Goal: Task Accomplishment & Management: Complete application form

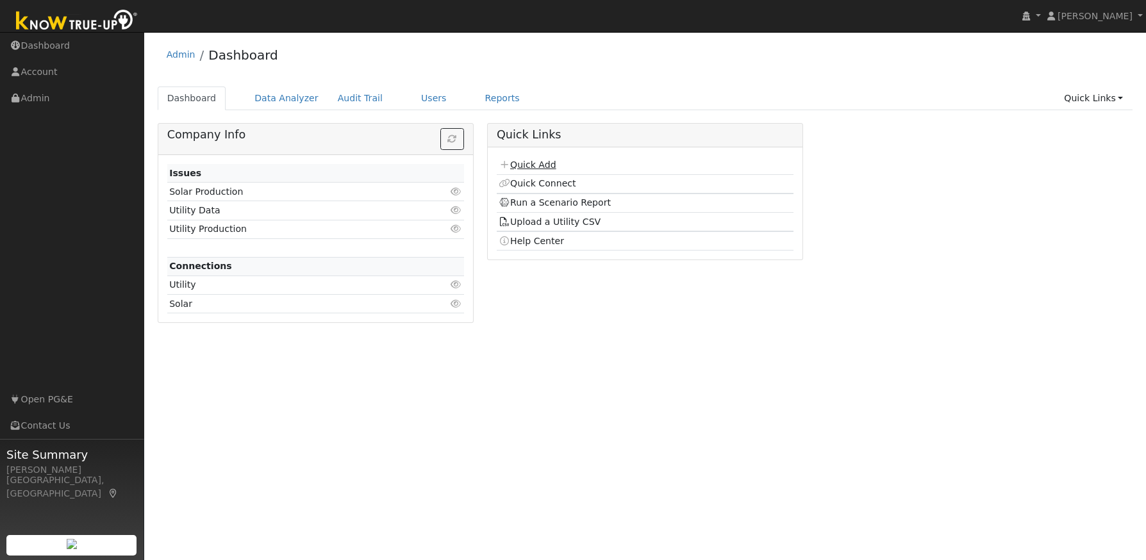
click at [533, 167] on link "Quick Add" at bounding box center [527, 165] width 57 height 10
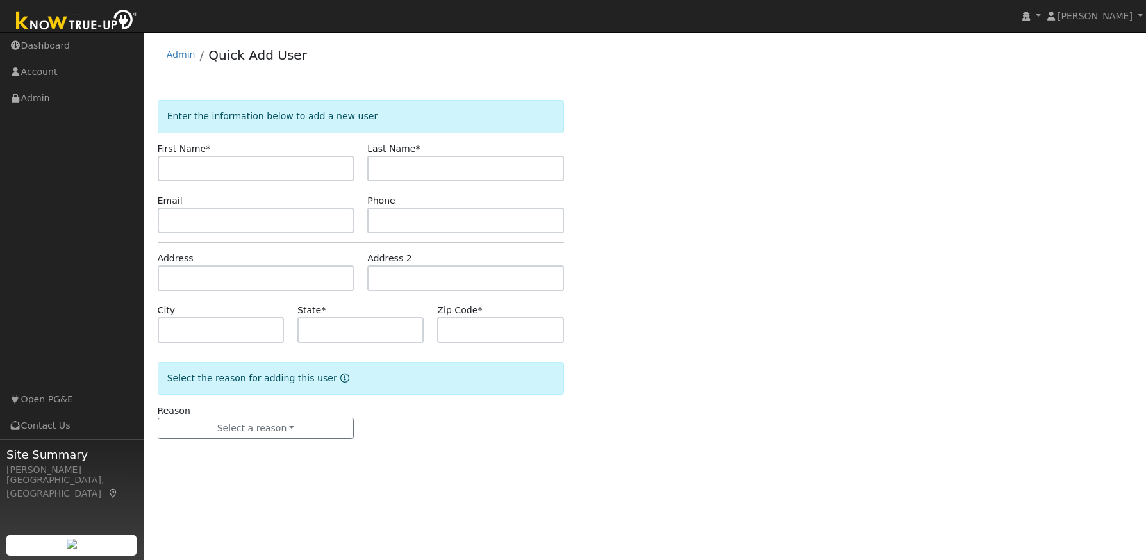
click at [177, 160] on input "text" at bounding box center [256, 169] width 197 height 26
type input "[PERSON_NAME]"
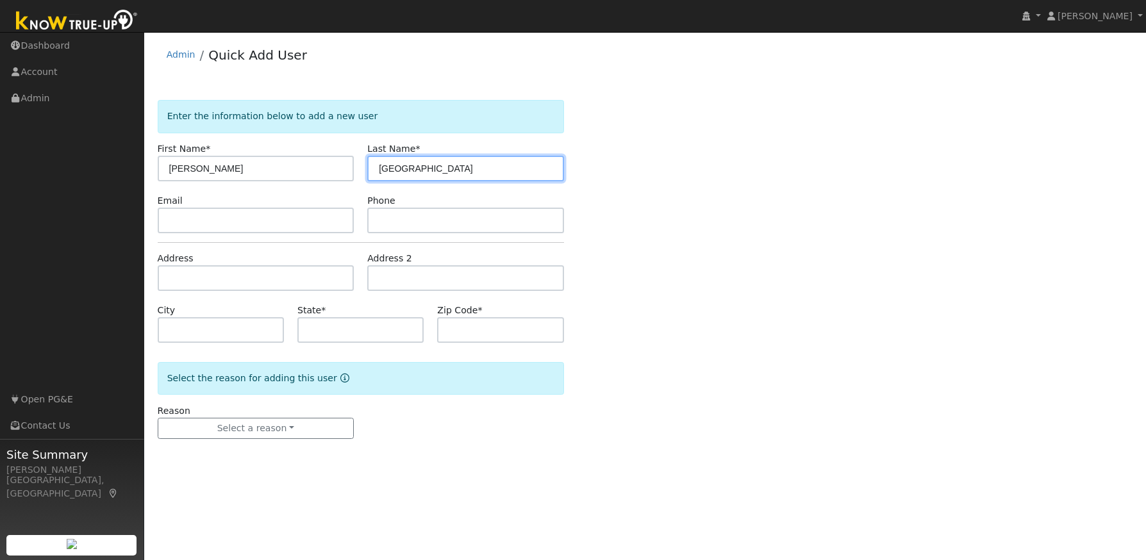
type input "[GEOGRAPHIC_DATA]"
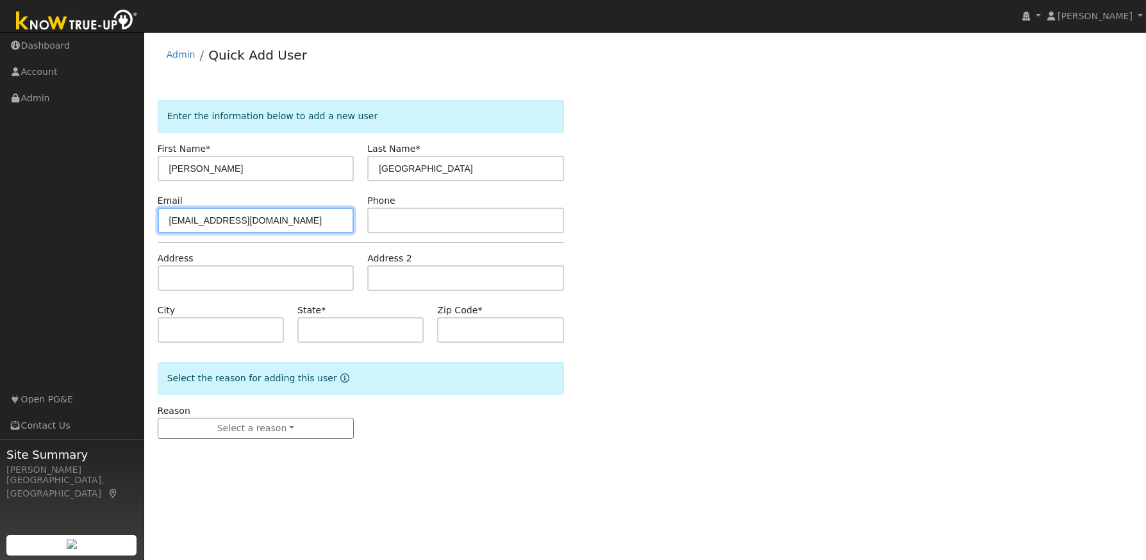
type input "[EMAIL_ADDRESS][DOMAIN_NAME]"
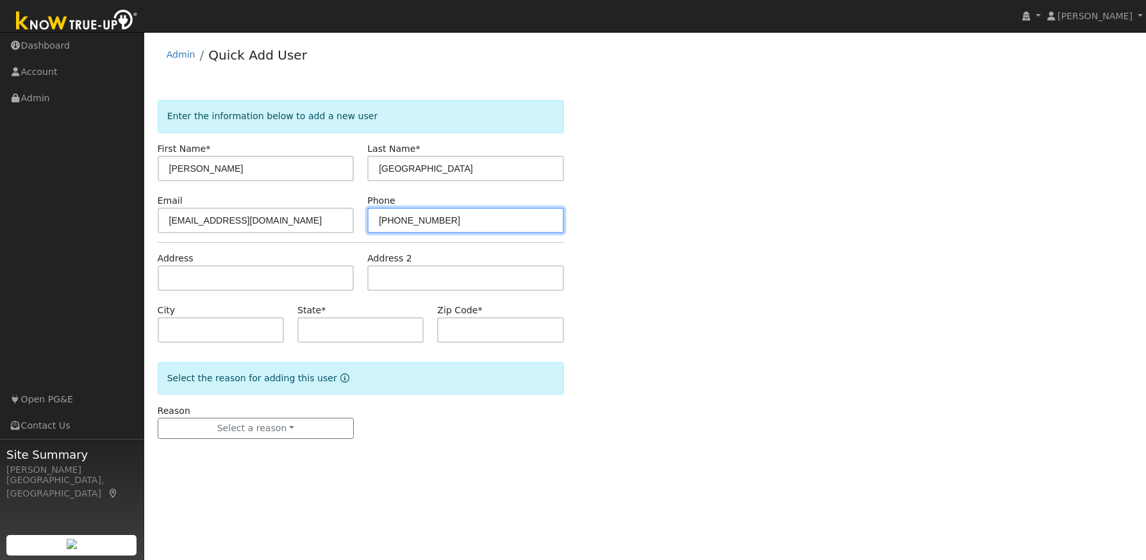
type input "[PHONE_NUMBER]"
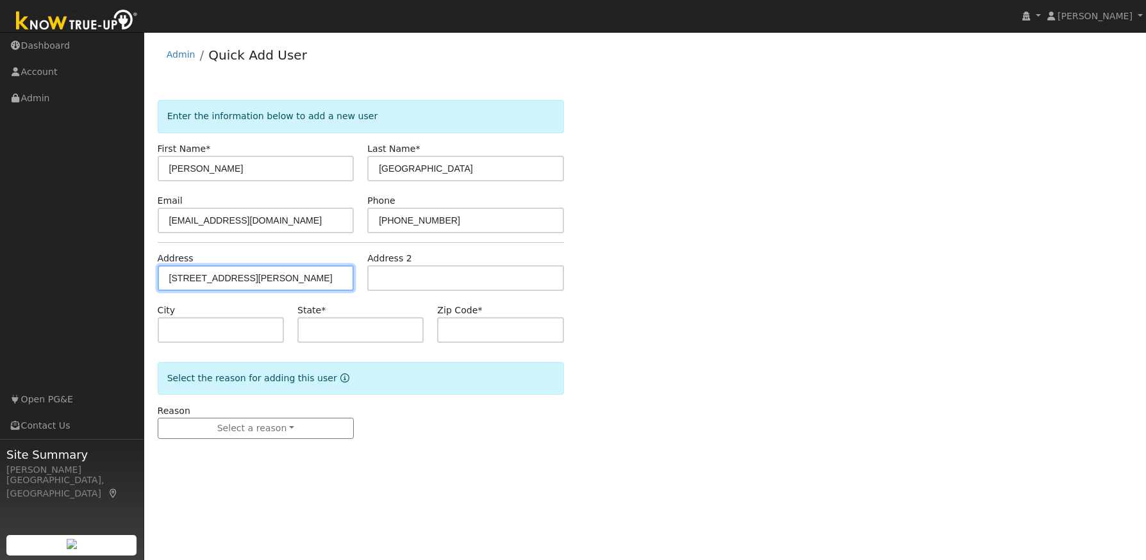
type input "21140 Christopher Circle"
type input "Sonora"
type input "CA"
type input "95370"
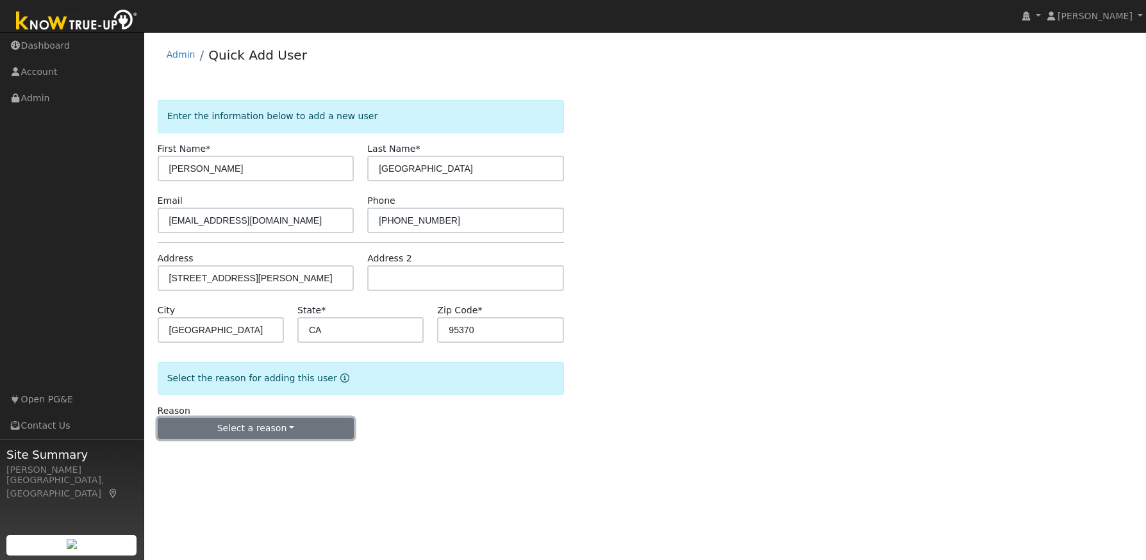
click at [270, 420] on button "Select a reason" at bounding box center [256, 429] width 197 height 22
click at [224, 457] on link "New lead" at bounding box center [229, 455] width 142 height 18
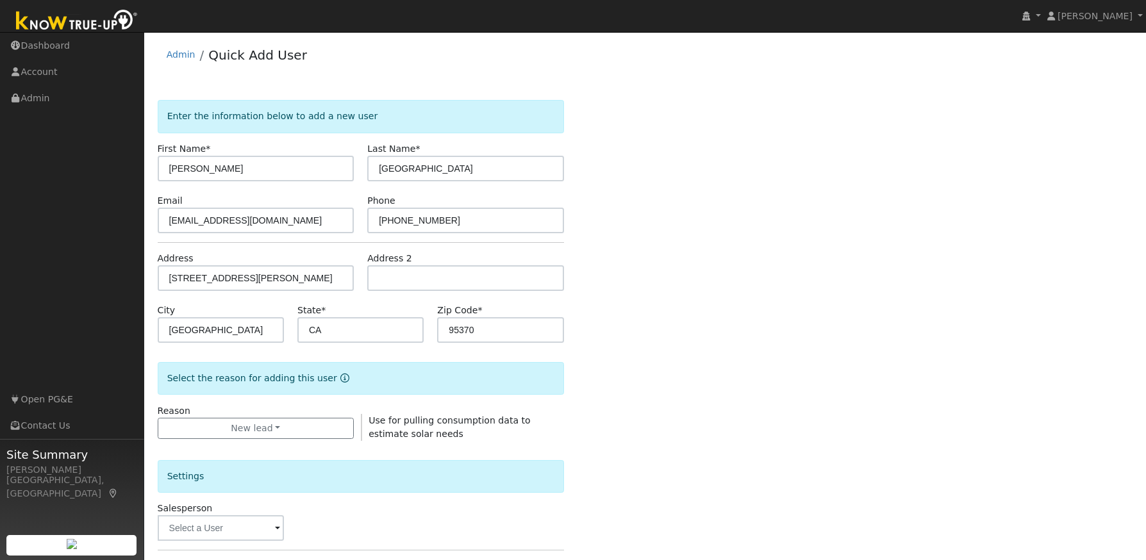
scroll to position [270, 0]
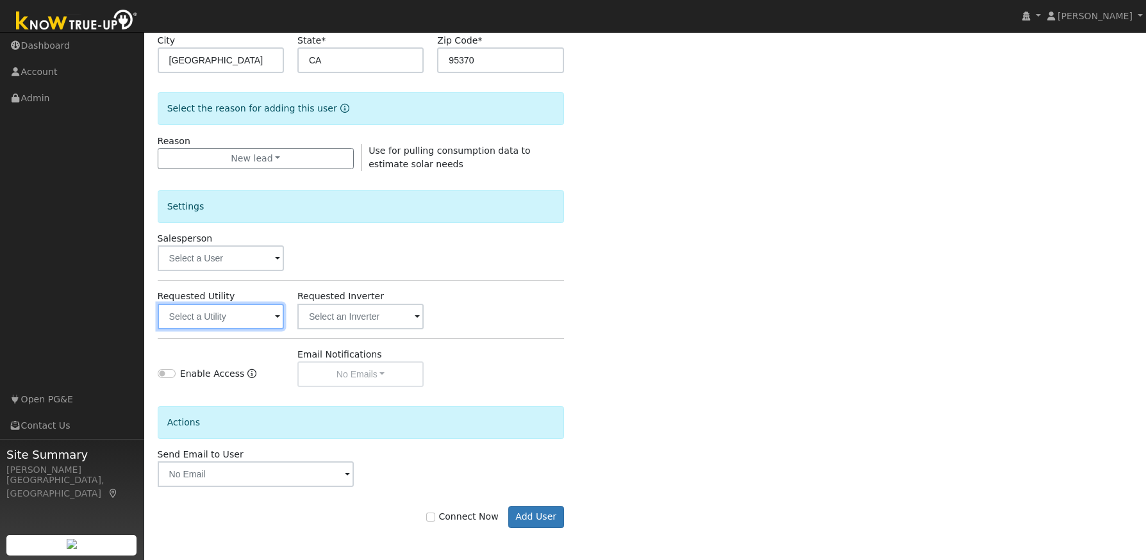
click at [238, 318] on input "text" at bounding box center [221, 317] width 126 height 26
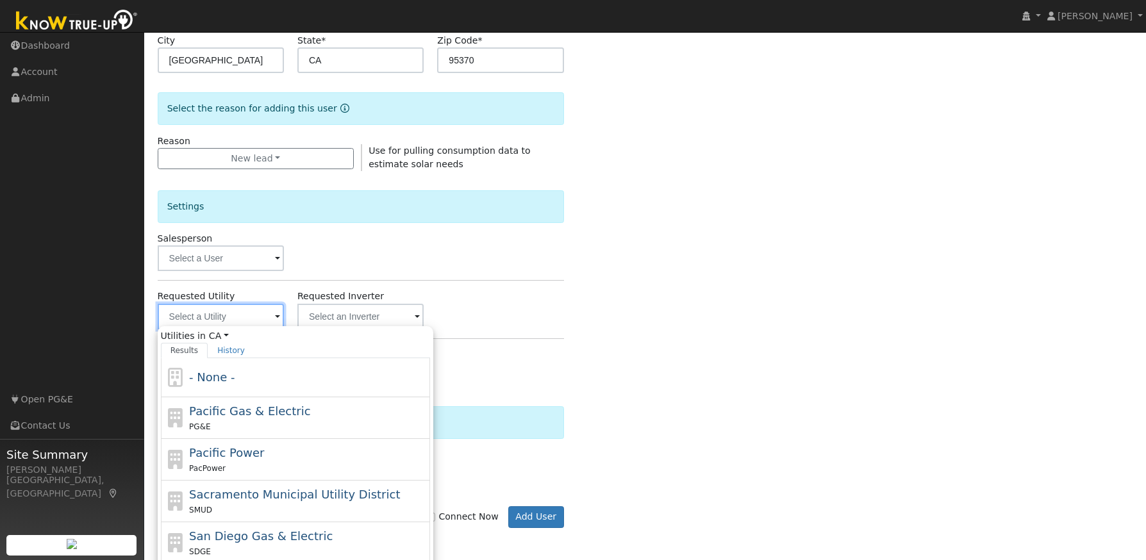
click at [238, 318] on input "text" at bounding box center [221, 317] width 126 height 26
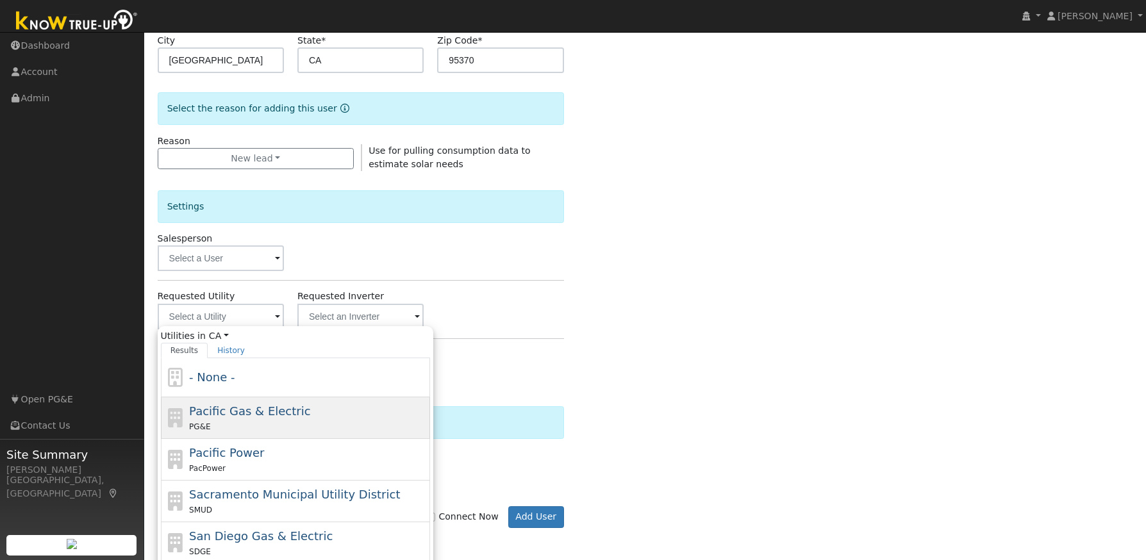
click at [265, 417] on span "Pacific Gas & Electric" at bounding box center [249, 410] width 121 height 13
type input "Pacific Gas & Electric"
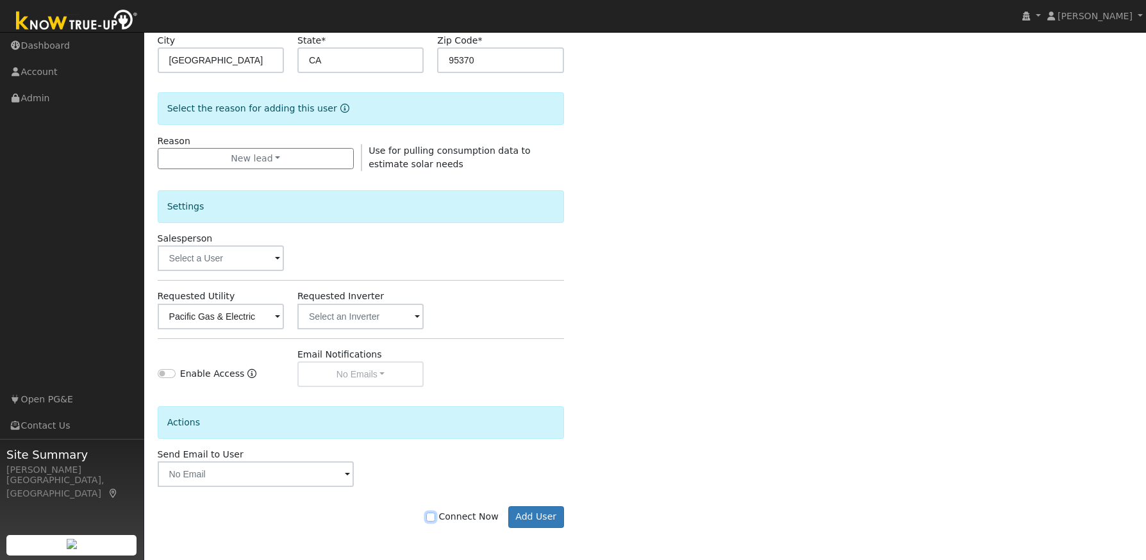
click at [435, 518] on input "Connect Now" at bounding box center [430, 517] width 9 height 9
checkbox input "true"
click at [534, 518] on button "Add User" at bounding box center [536, 517] width 56 height 22
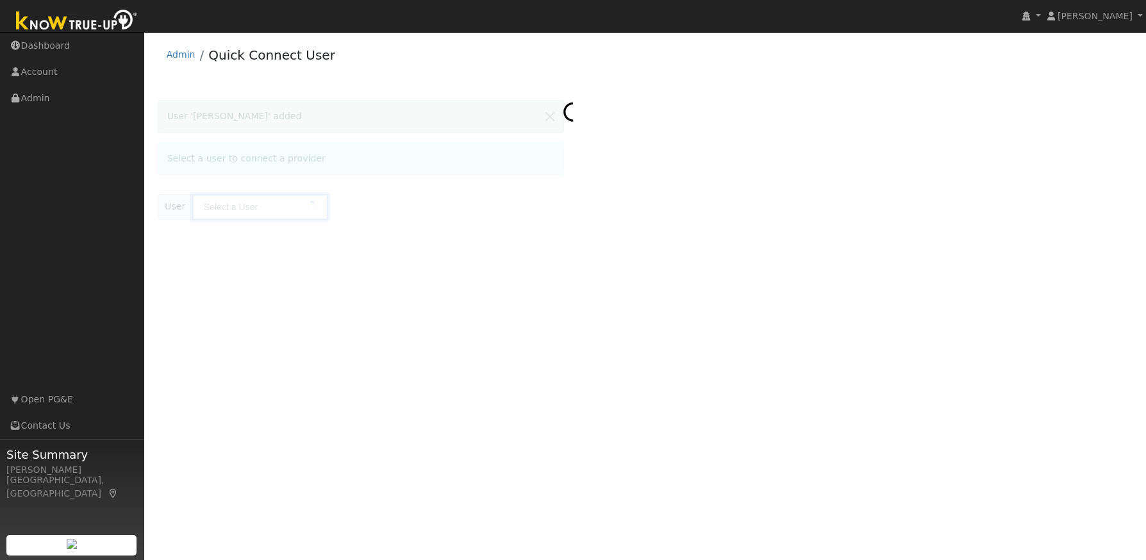
type input "Brian Wales"
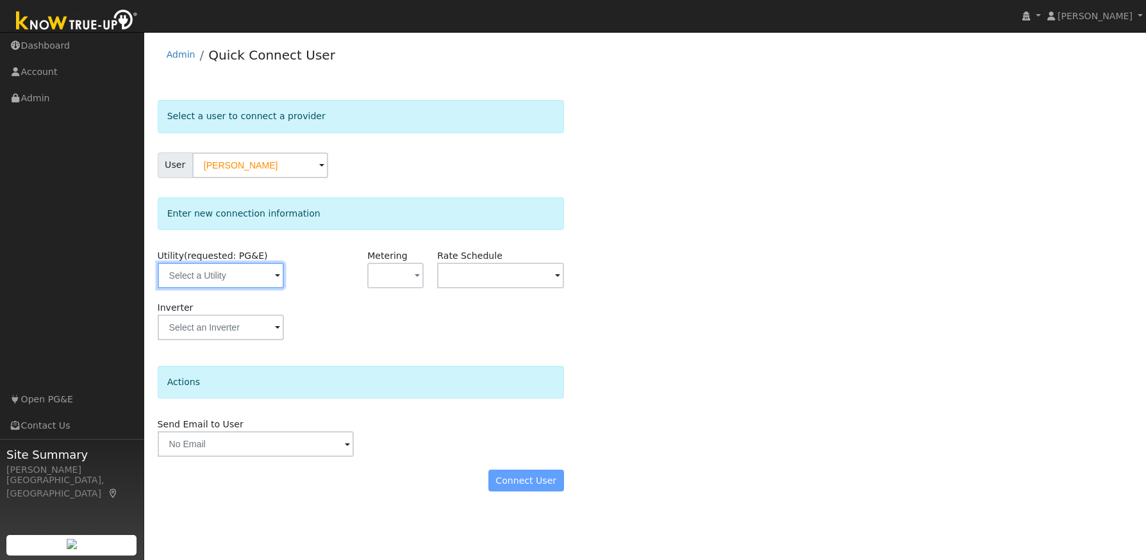
click at [263, 279] on input "text" at bounding box center [221, 276] width 126 height 26
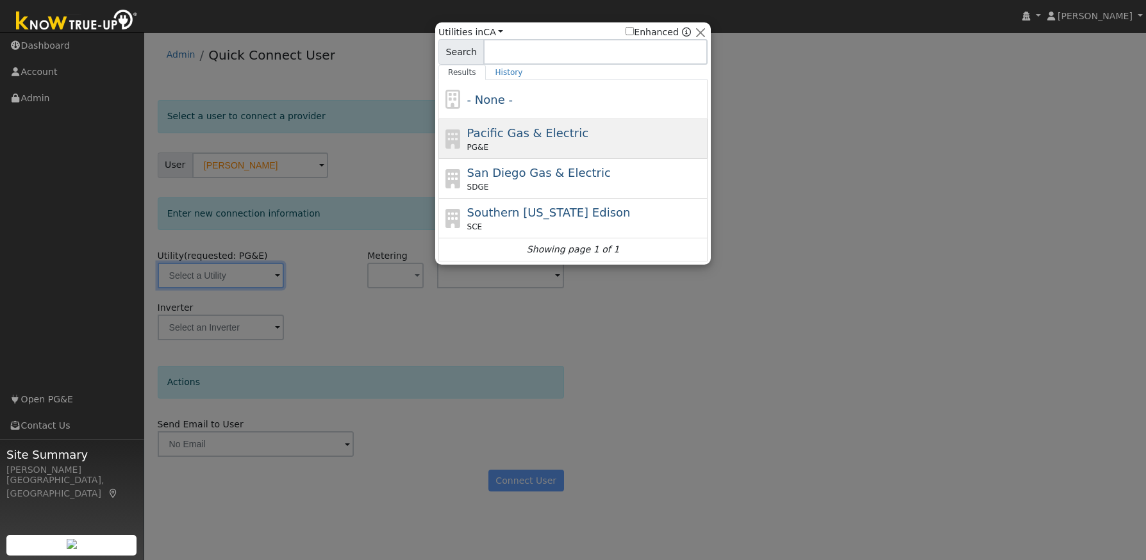
click at [605, 134] on div "Pacific Gas & Electric PG&E" at bounding box center [586, 138] width 238 height 29
type input "PG&E"
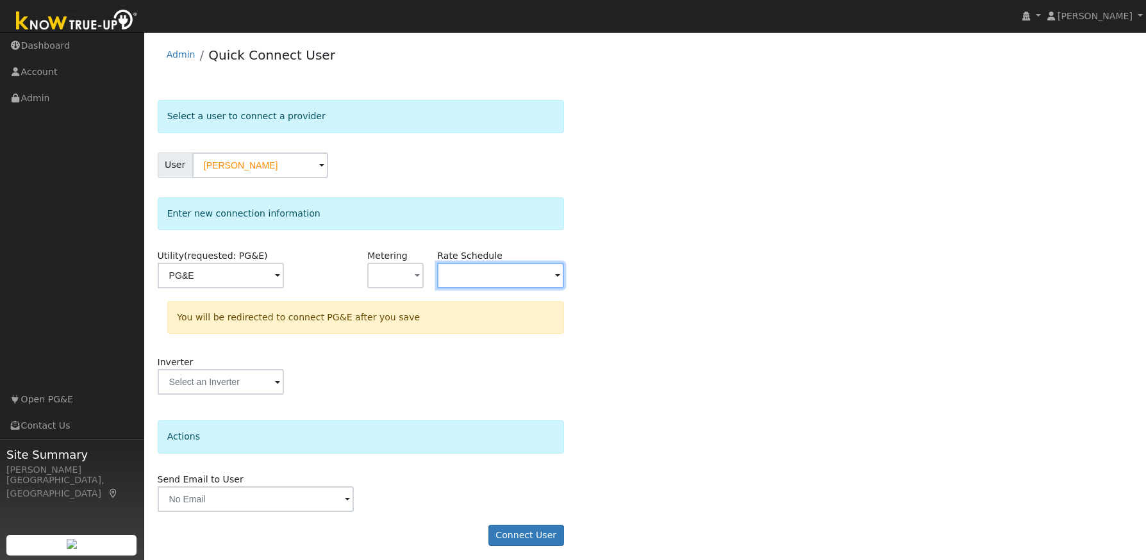
click at [284, 277] on input "text" at bounding box center [221, 276] width 126 height 26
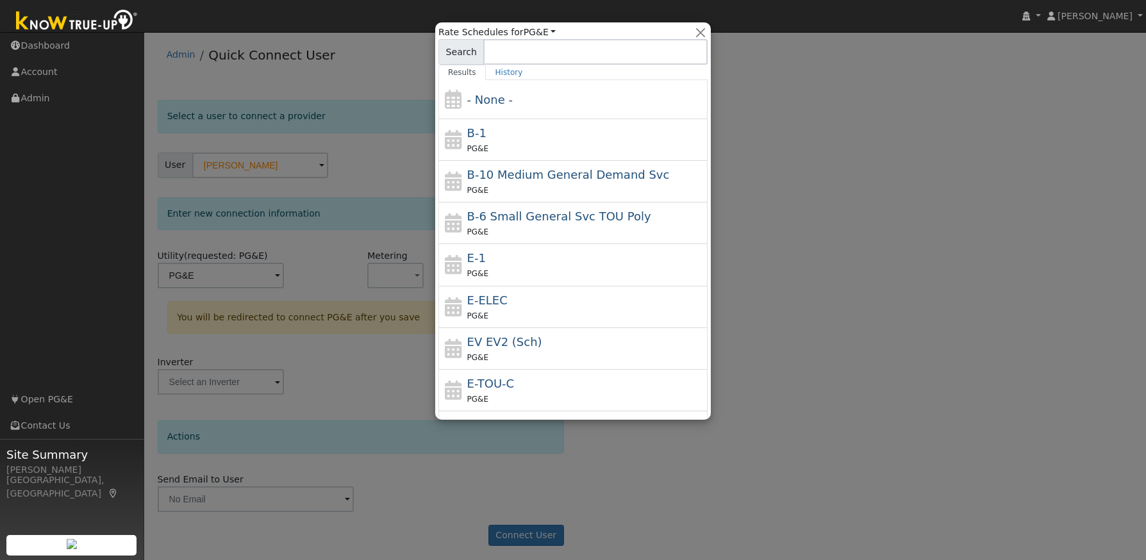
drag, startPoint x: 522, startPoint y: 308, endPoint x: 508, endPoint y: 306, distance: 13.6
click at [518, 309] on div "PG&E" at bounding box center [586, 315] width 238 height 13
type input "E-ELEC"
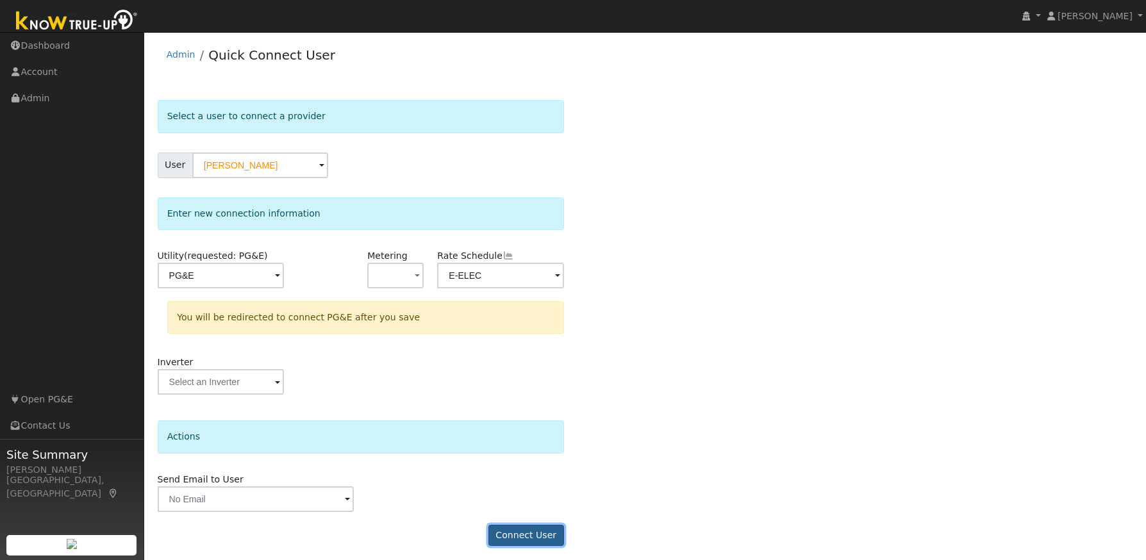
click at [514, 538] on button "Connect User" at bounding box center [526, 536] width 76 height 22
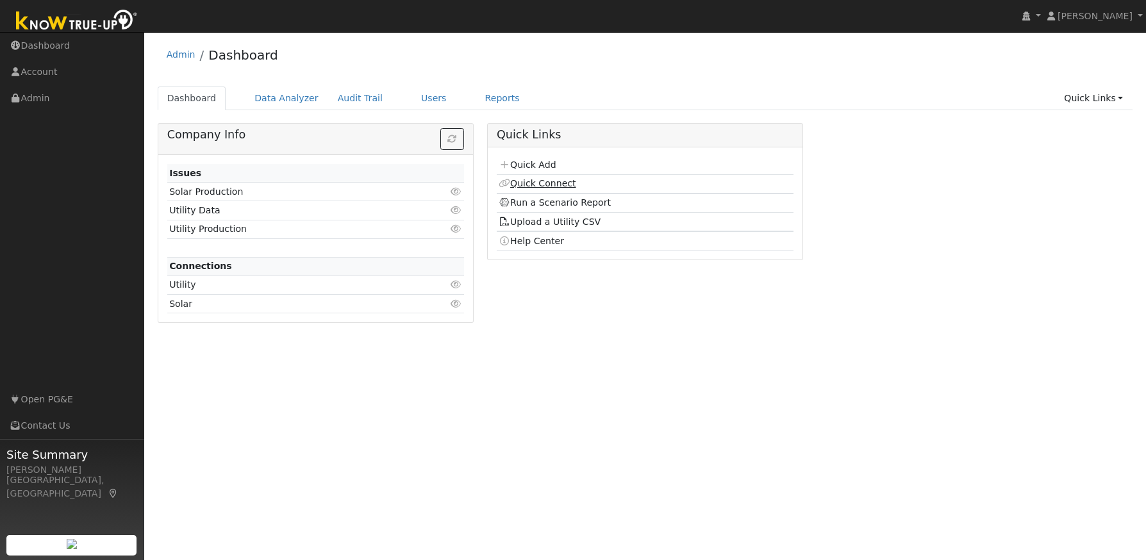
click at [551, 184] on link "Quick Connect" at bounding box center [537, 183] width 77 height 10
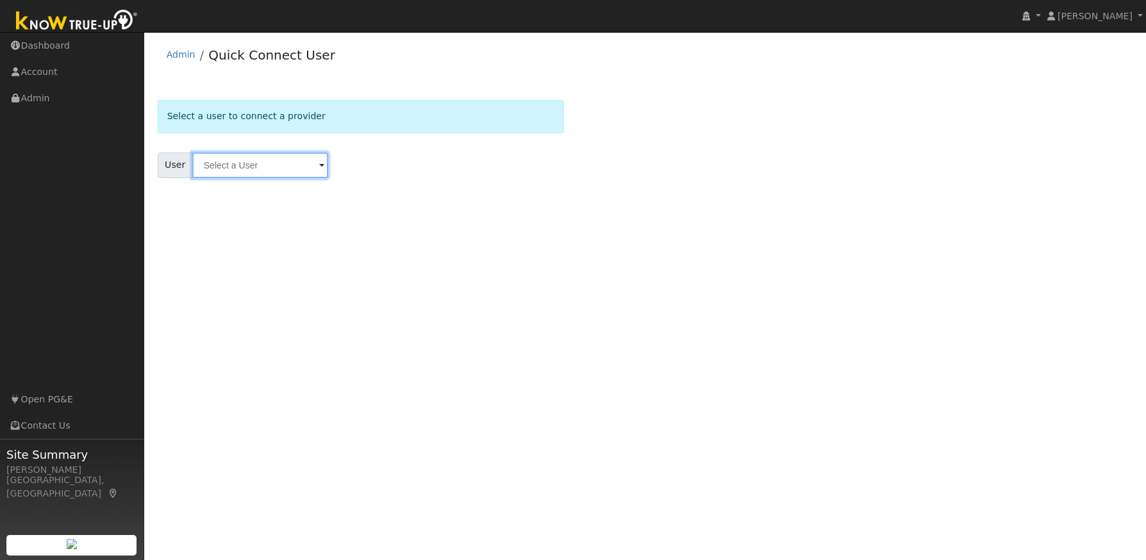
click at [252, 161] on input "text" at bounding box center [260, 166] width 136 height 26
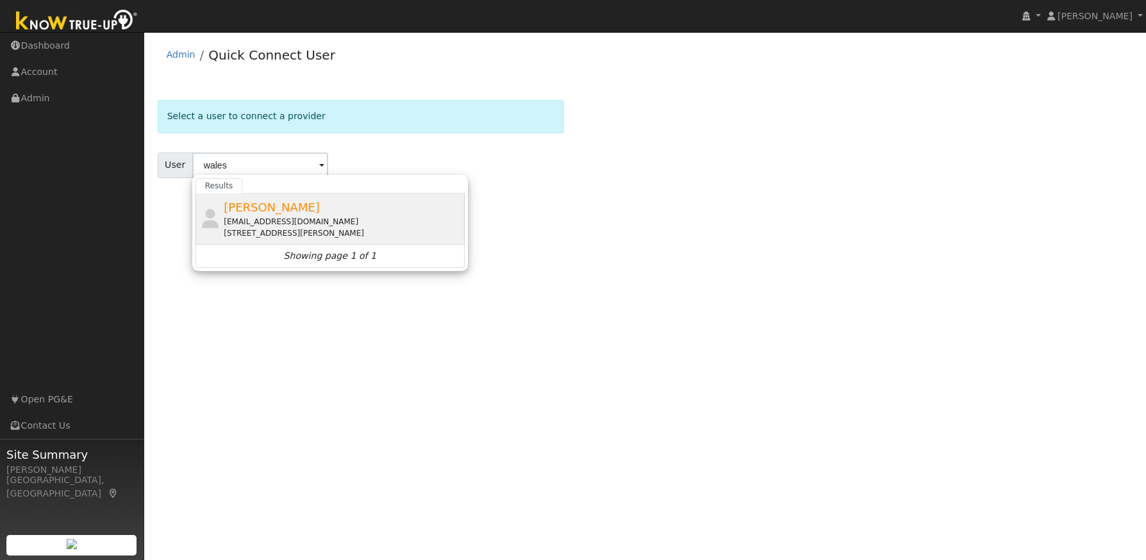
click at [256, 215] on div "[PERSON_NAME] [EMAIL_ADDRESS][DOMAIN_NAME] [STREET_ADDRESS][PERSON_NAME]" at bounding box center [343, 219] width 238 height 40
type input "[PERSON_NAME]"
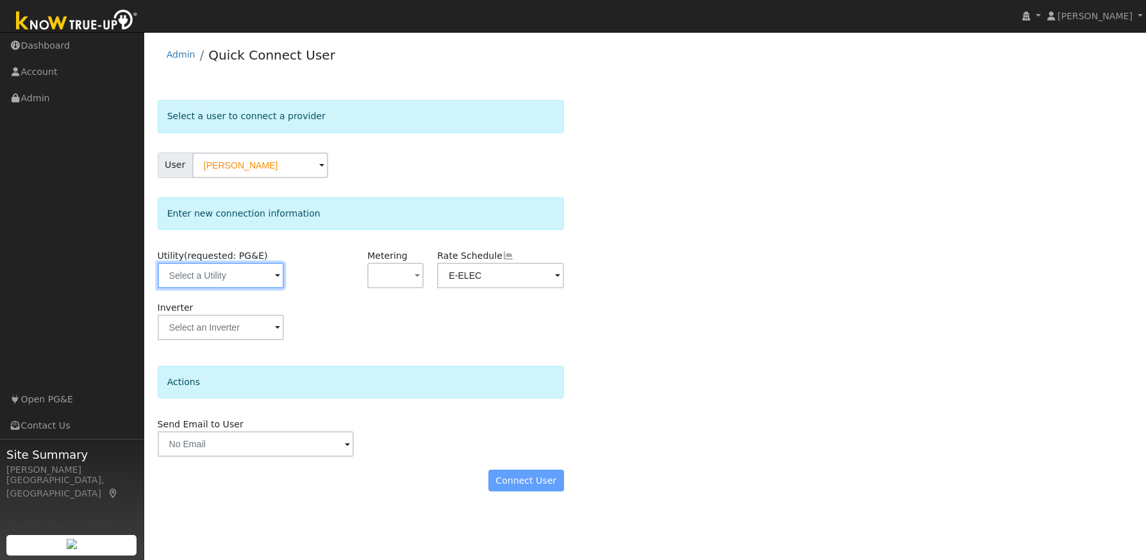
click at [263, 272] on input "text" at bounding box center [221, 276] width 126 height 26
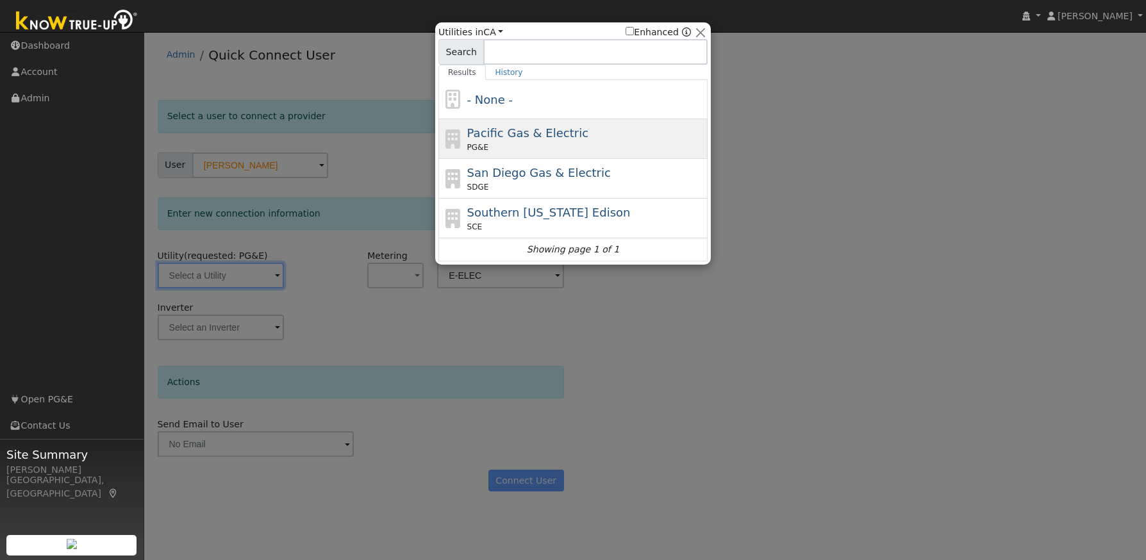
click at [569, 142] on div "PG&E" at bounding box center [586, 148] width 238 height 12
type input "PG&E"
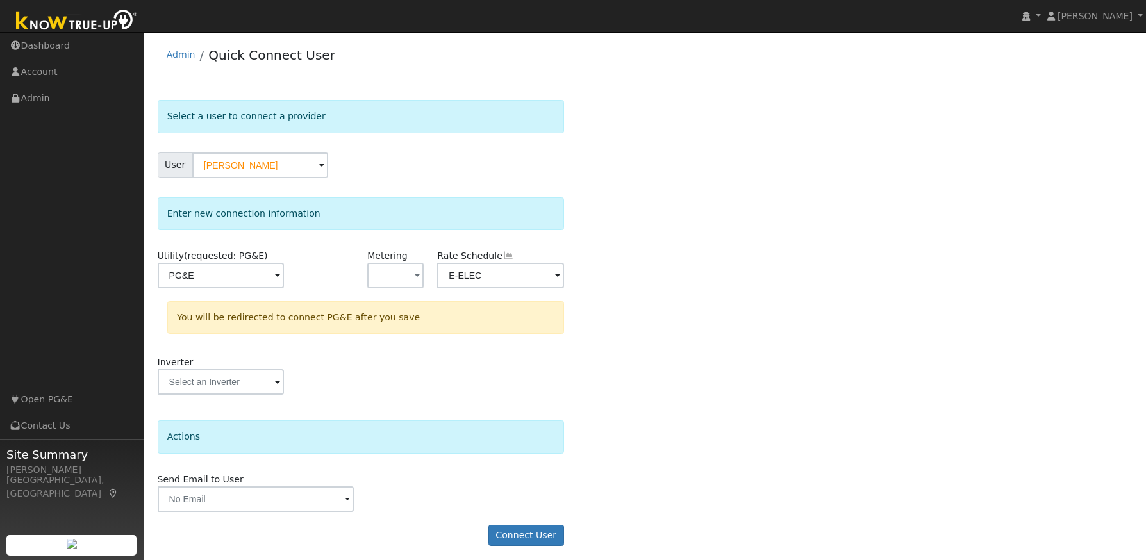
click at [646, 270] on div "Select a user to connect a provider User [PERSON_NAME] Account Default Account …" at bounding box center [645, 329] width 975 height 459
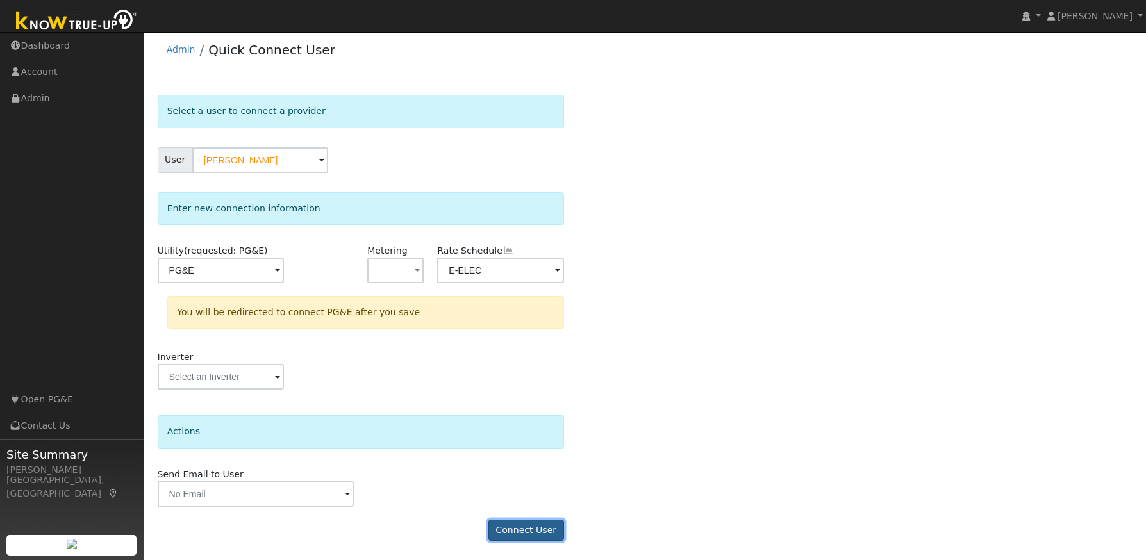
click at [522, 529] on button "Connect User" at bounding box center [526, 531] width 76 height 22
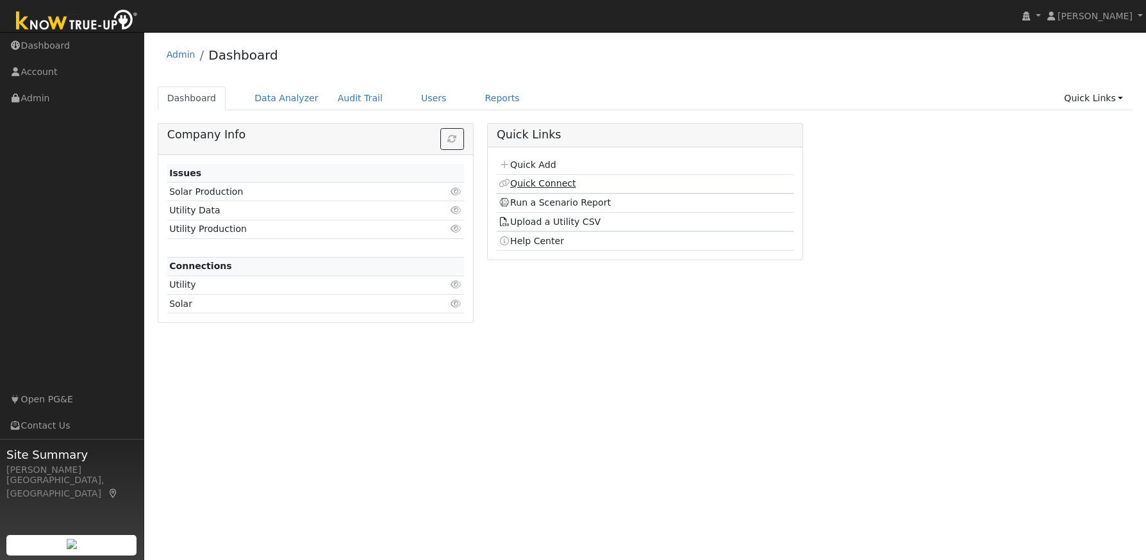
click at [548, 181] on link "Quick Connect" at bounding box center [537, 183] width 77 height 10
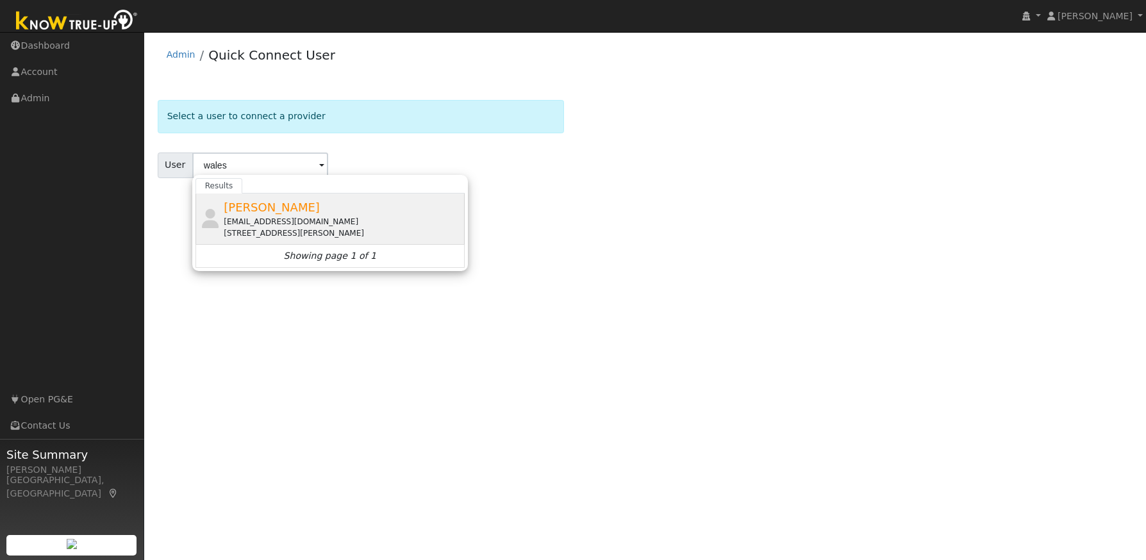
click at [404, 224] on div "walesbrian@gmail.com" at bounding box center [343, 222] width 238 height 12
type input "Brian Wales"
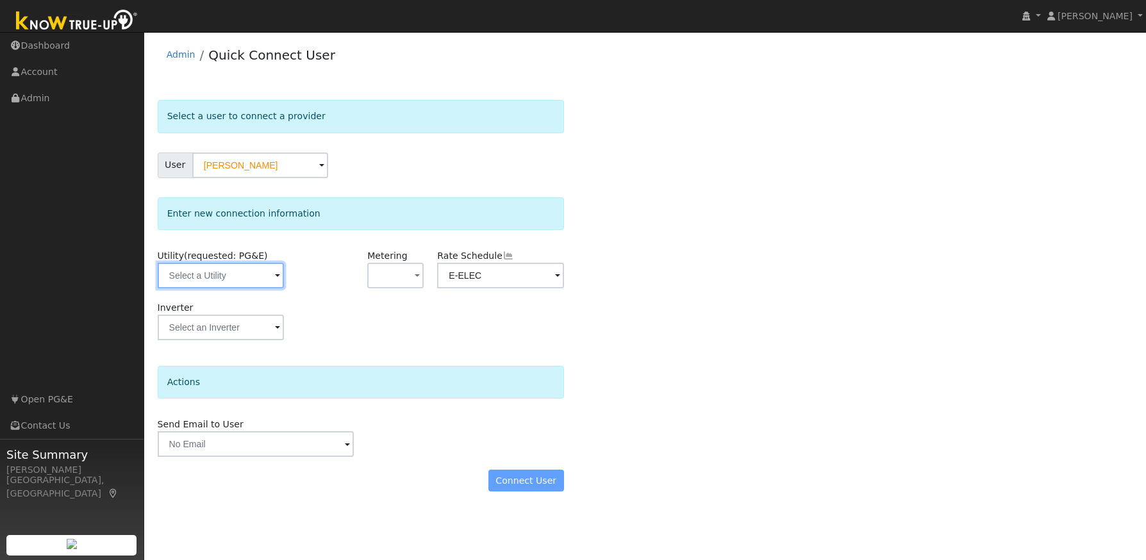
click at [258, 275] on input "text" at bounding box center [221, 276] width 126 height 26
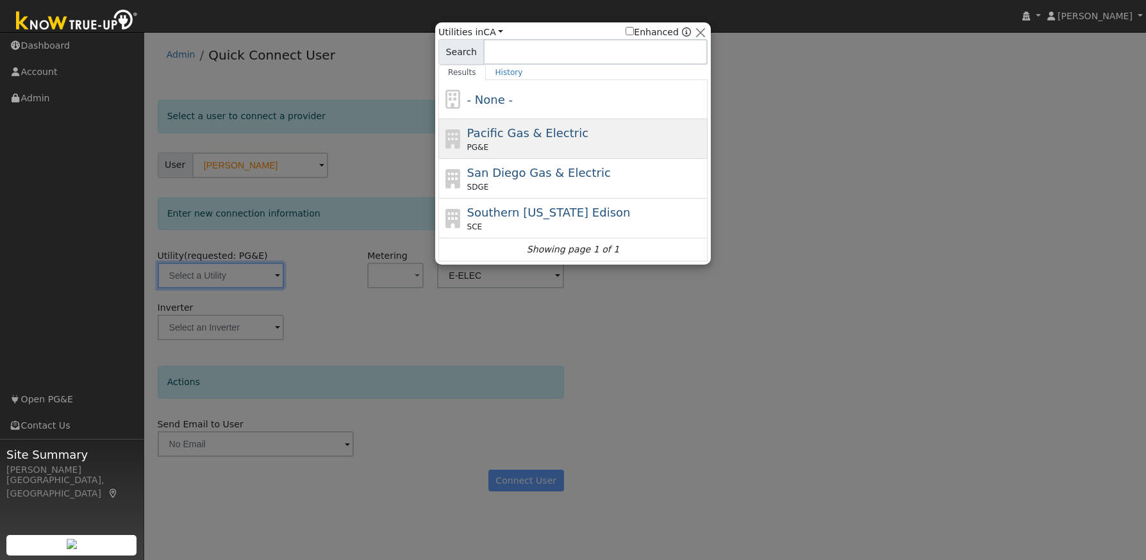
click at [625, 147] on div "PG&E" at bounding box center [586, 148] width 238 height 12
type input "PG&E"
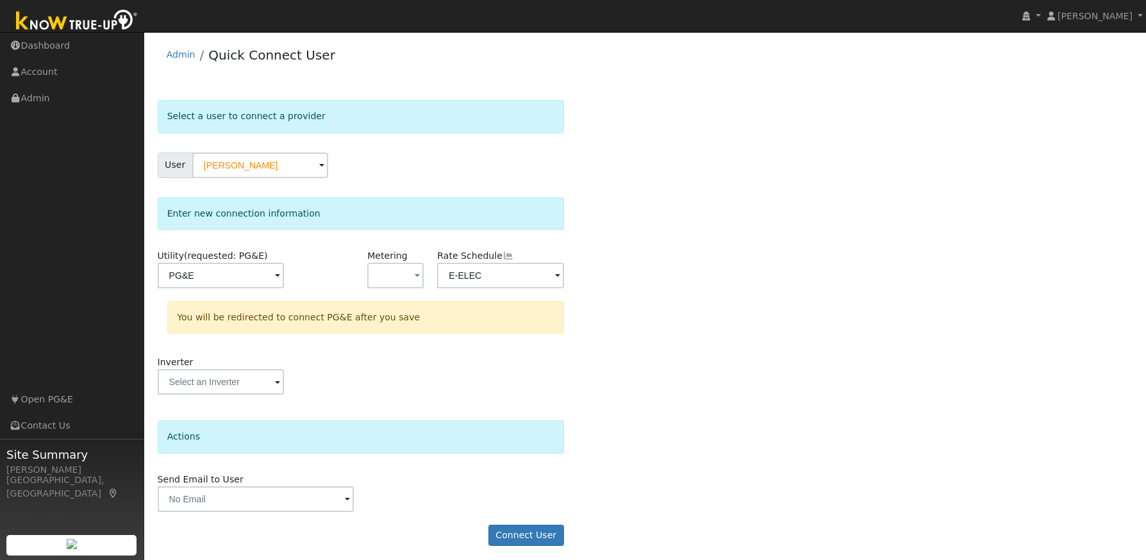
click at [280, 276] on span at bounding box center [277, 276] width 5 height 15
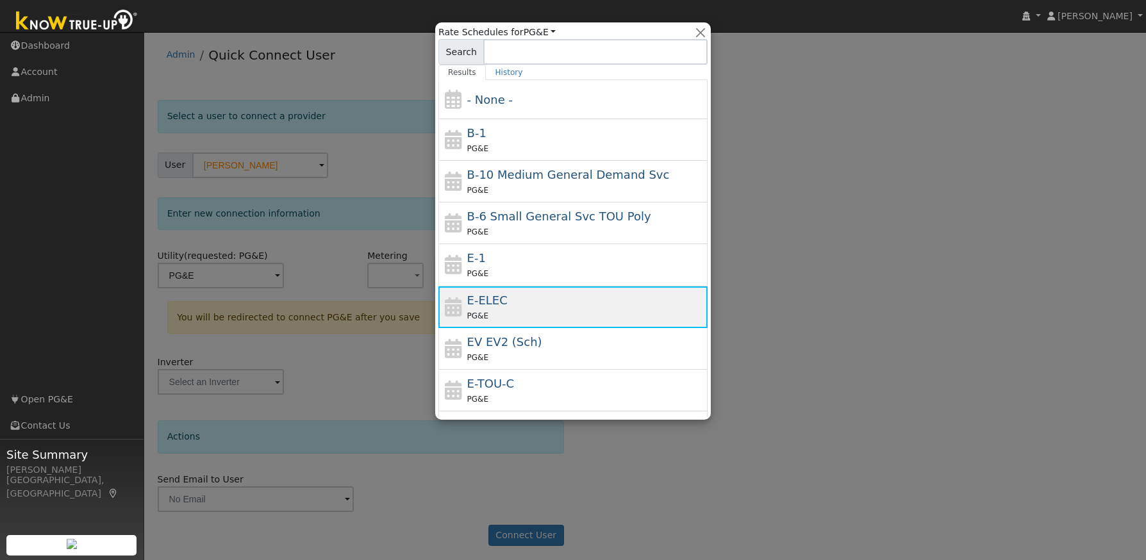
click at [480, 313] on span "PG&E" at bounding box center [477, 315] width 21 height 9
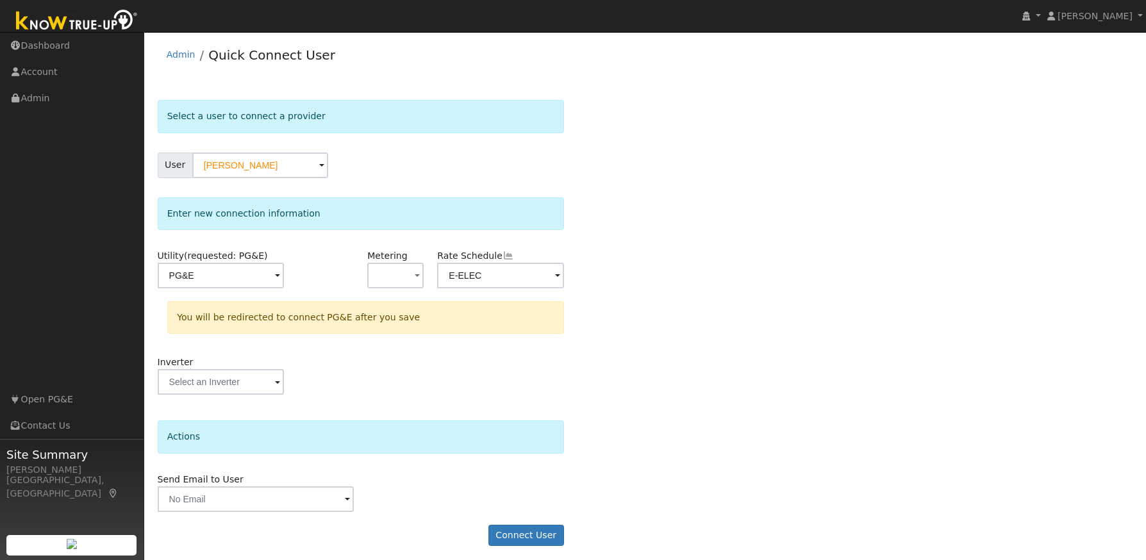
scroll to position [5, 0]
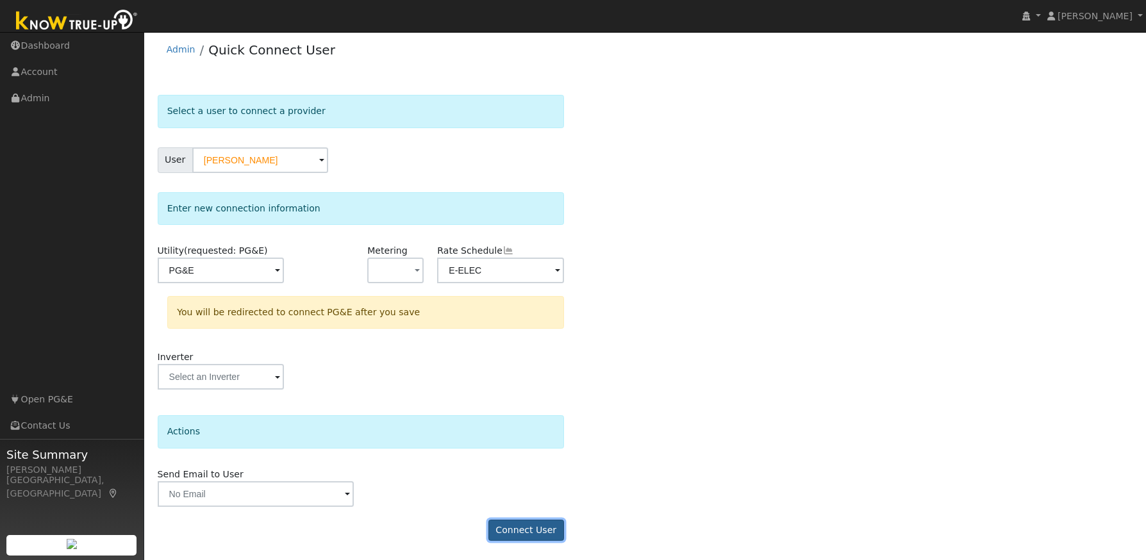
click at [524, 527] on button "Connect User" at bounding box center [526, 531] width 76 height 22
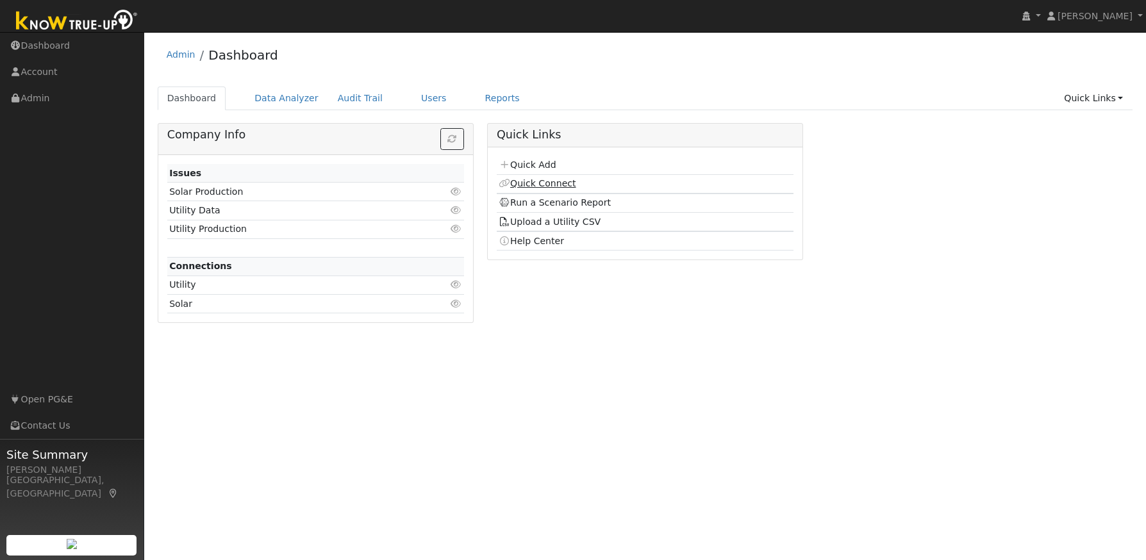
click at [536, 185] on link "Quick Connect" at bounding box center [537, 183] width 77 height 10
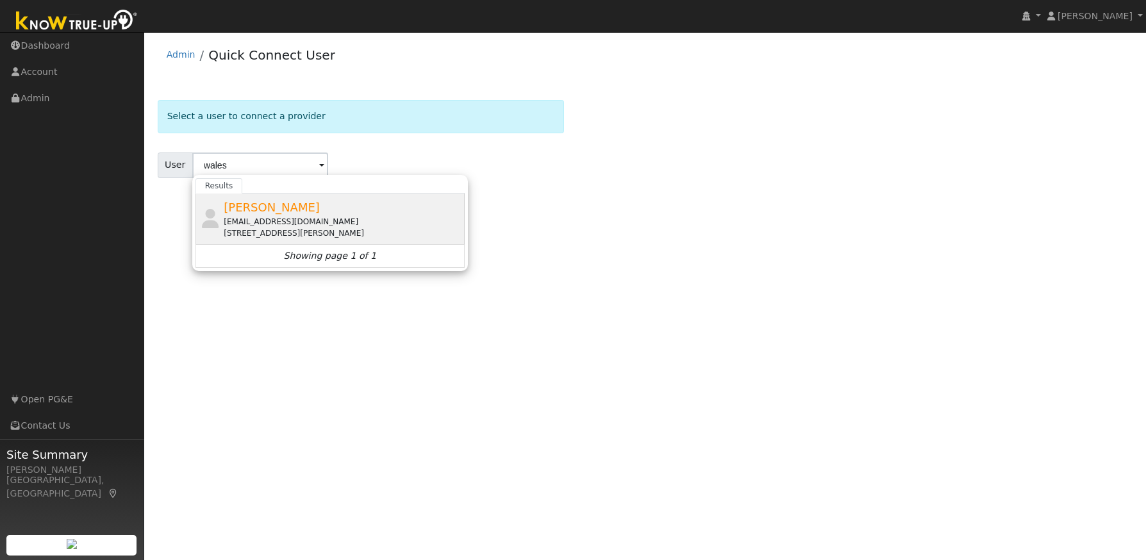
click at [259, 217] on div "[EMAIL_ADDRESS][DOMAIN_NAME]" at bounding box center [343, 222] width 238 height 12
type input "[PERSON_NAME]"
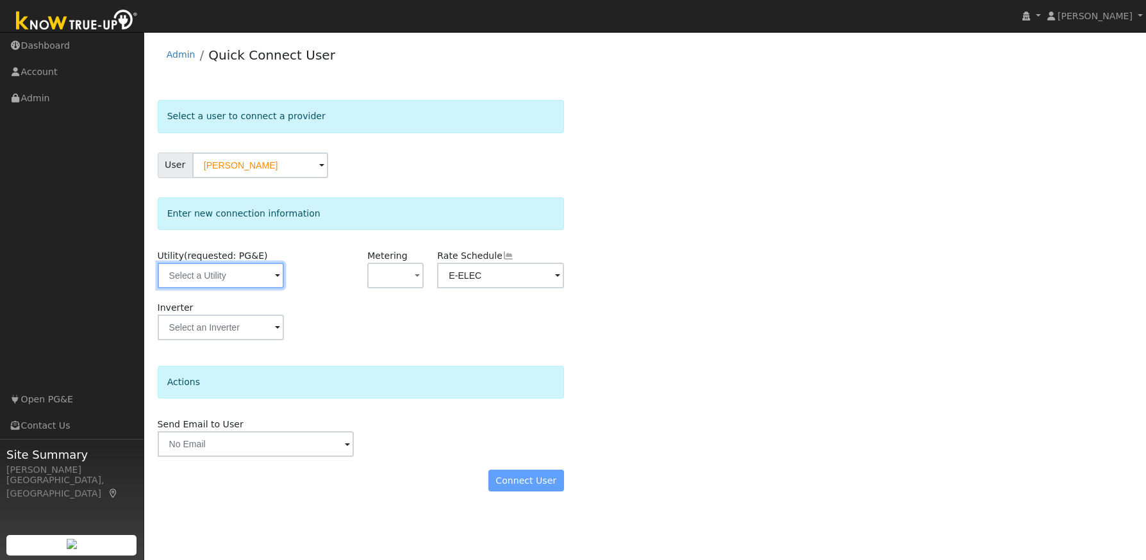
click at [235, 275] on input "text" at bounding box center [221, 276] width 126 height 26
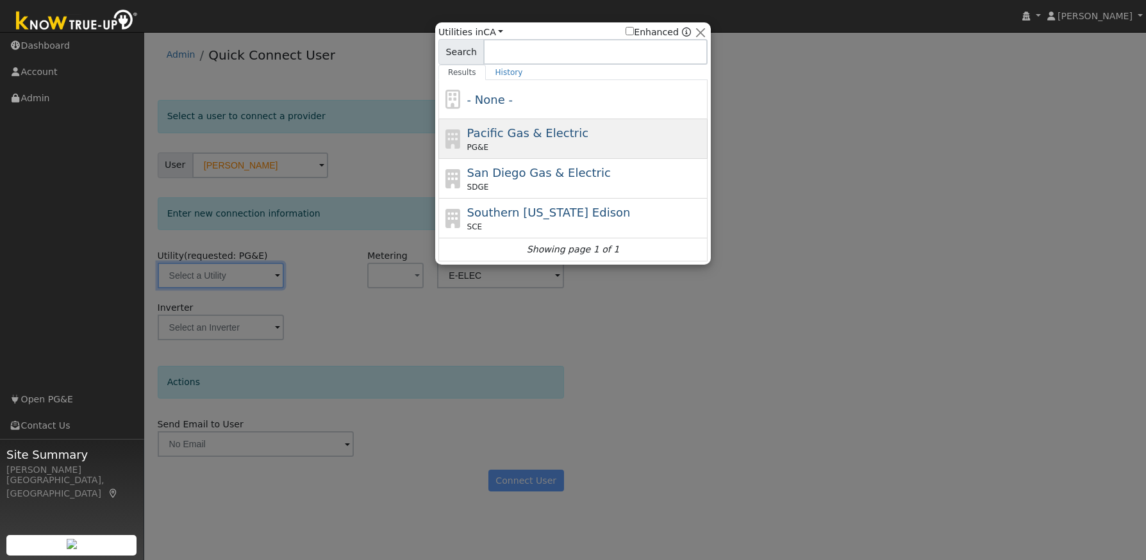
click at [630, 136] on div "Pacific Gas & Electric PG&E" at bounding box center [586, 138] width 238 height 29
type input "PG&E"
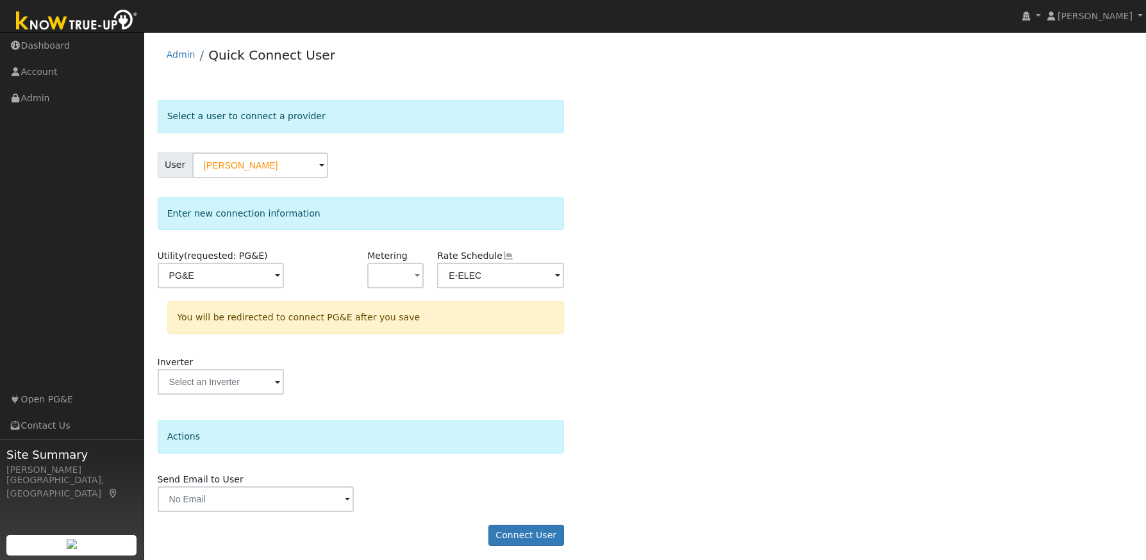
scroll to position [5, 0]
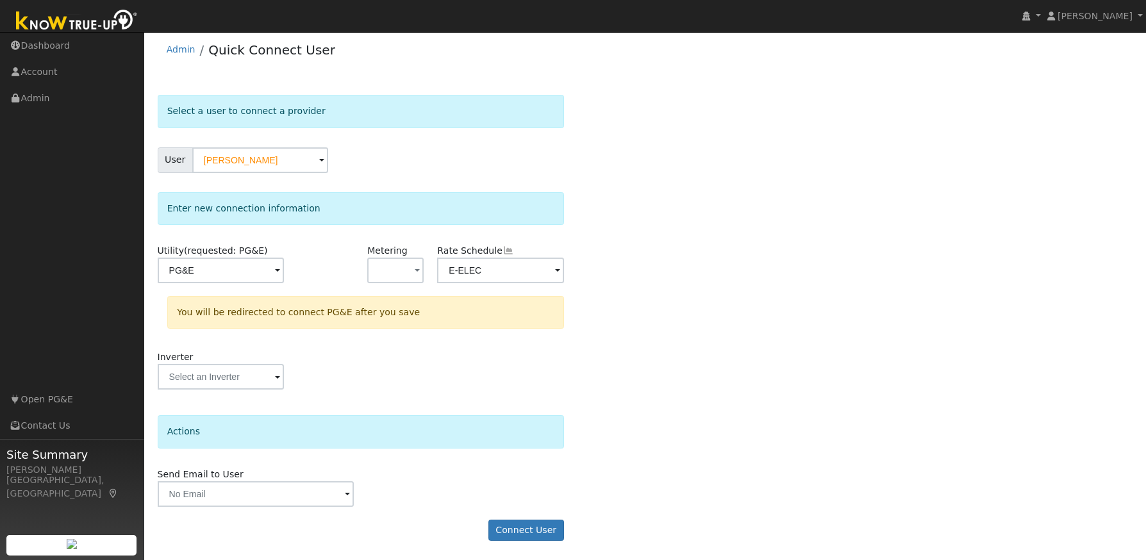
drag, startPoint x: 486, startPoint y: 468, endPoint x: 490, endPoint y: 477, distance: 9.8
click at [486, 469] on div "Send Email to User Delete Email Template Are you sure you want to delete ? Canc…" at bounding box center [361, 487] width 420 height 39
click at [530, 530] on button "Connect User" at bounding box center [526, 531] width 76 height 22
